Goal: Task Accomplishment & Management: Manage account settings

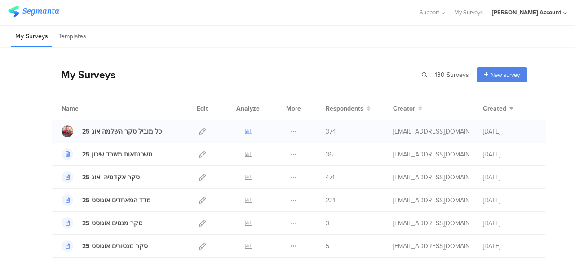
click at [245, 131] on icon at bounding box center [248, 131] width 7 height 7
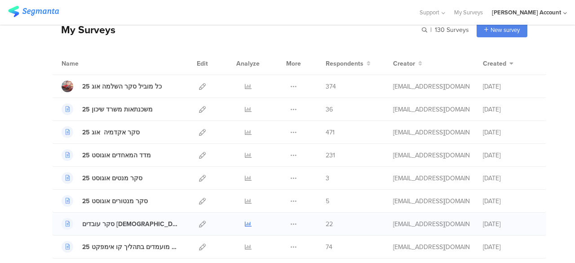
scroll to position [90, 0]
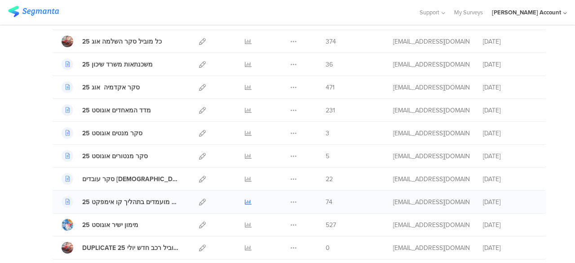
click at [245, 199] on icon at bounding box center [248, 202] width 7 height 7
click at [199, 177] on icon at bounding box center [202, 179] width 7 height 7
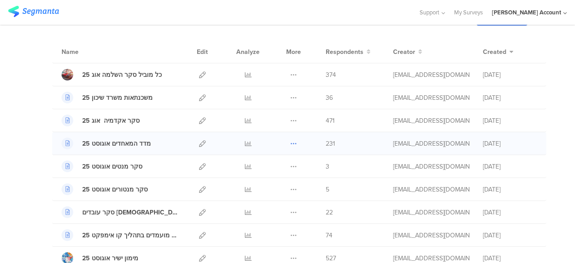
scroll to position [45, 0]
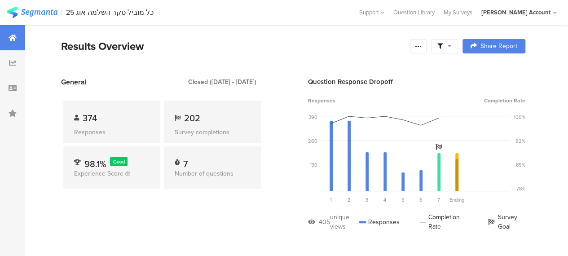
drag, startPoint x: 462, startPoint y: 44, endPoint x: 451, endPoint y: 67, distance: 24.9
click at [458, 44] on div at bounding box center [444, 46] width 27 height 14
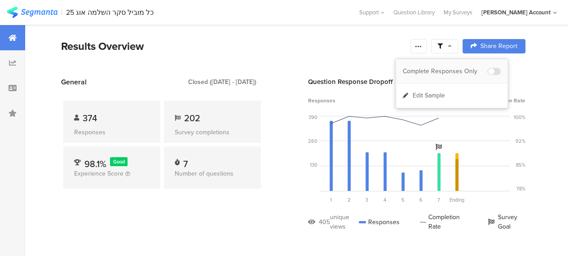
click at [451, 67] on div "Complete Responses Only" at bounding box center [445, 71] width 84 height 9
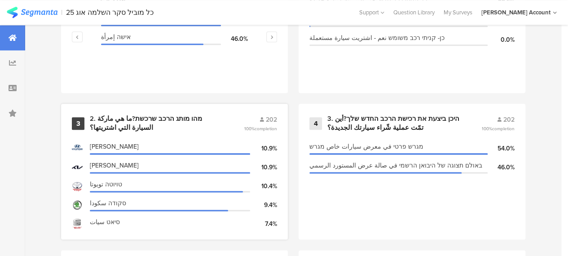
scroll to position [539, 0]
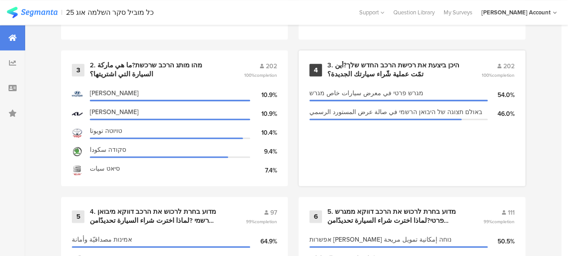
click at [368, 71] on div "3. היכן ביצעת את רכישת הרכב החדש שלך?أين تمّت عملية شّراء سيارتك الجديدة؟" at bounding box center [393, 70] width 133 height 18
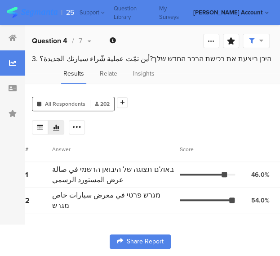
scroll to position [7, 0]
click at [0, 0] on icon at bounding box center [0, 0] width 0 height 0
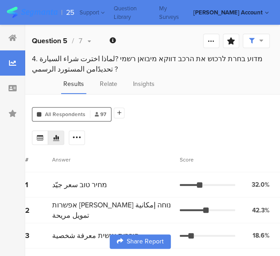
click at [0, 0] on icon at bounding box center [0, 0] width 0 height 0
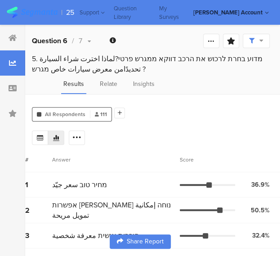
click at [0, 0] on div at bounding box center [0, 0] width 0 height 0
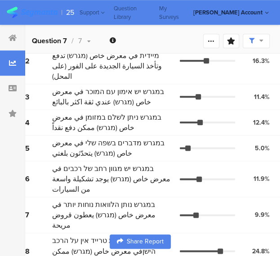
scroll to position [203, 0]
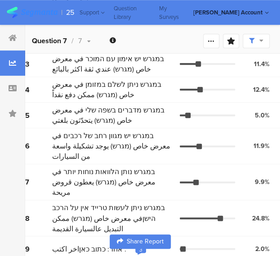
click at [142, 245] on div "3" at bounding box center [140, 248] width 3 height 7
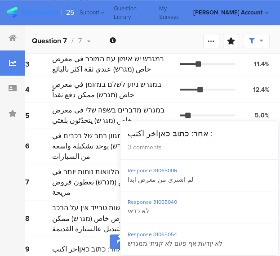
click at [44, 217] on div "All Respondents 202 Add Segment Segment markers Confidence interval Vote count …" at bounding box center [152, 76] width 255 height 370
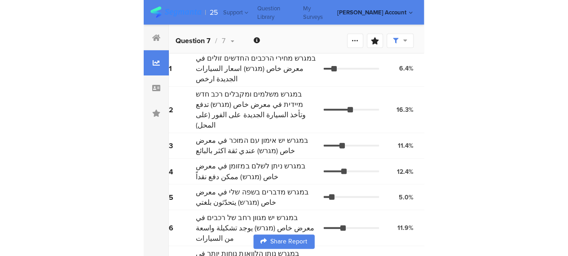
scroll to position [23, 0]
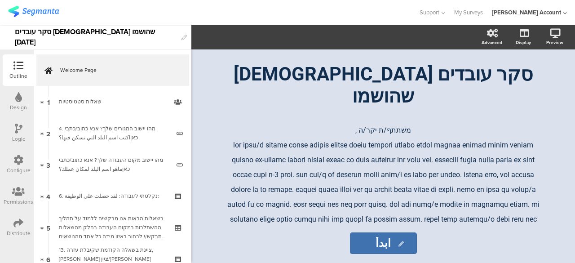
click at [18, 221] on icon at bounding box center [18, 223] width 10 height 10
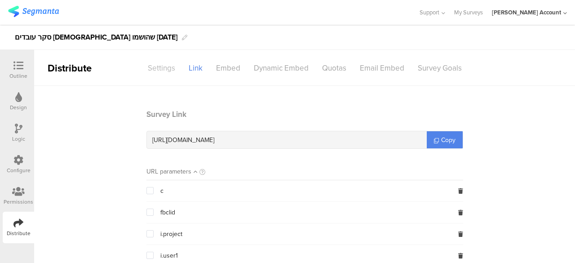
click at [162, 70] on div "Settings" at bounding box center [161, 68] width 41 height 16
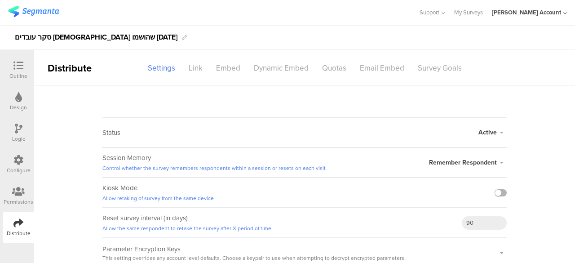
click at [496, 190] on label at bounding box center [501, 192] width 12 height 7
click at [0, 0] on input "checkbox" at bounding box center [0, 0] width 0 height 0
